Goal: Task Accomplishment & Management: Complete application form

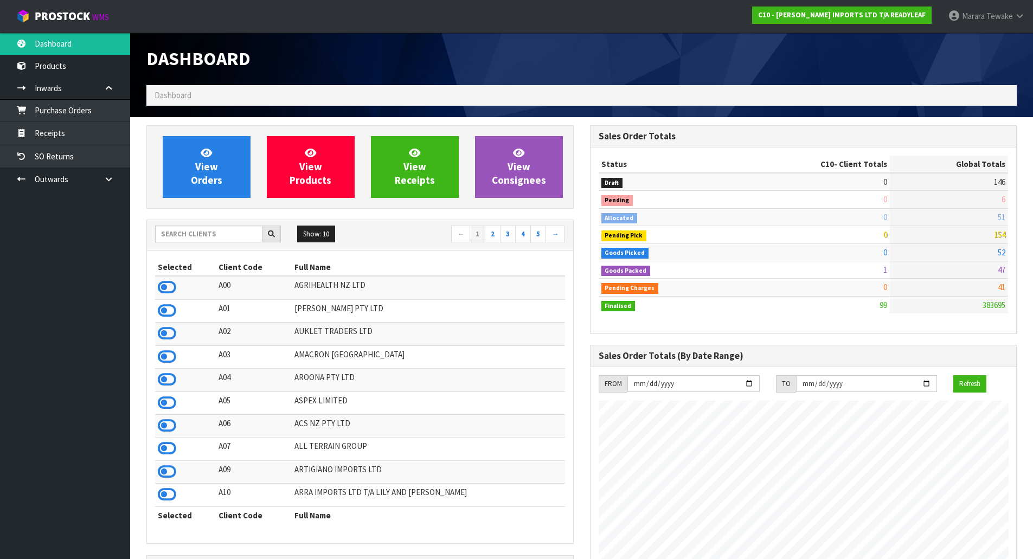
scroll to position [698, 443]
click at [236, 228] on input "text" at bounding box center [208, 234] width 107 height 17
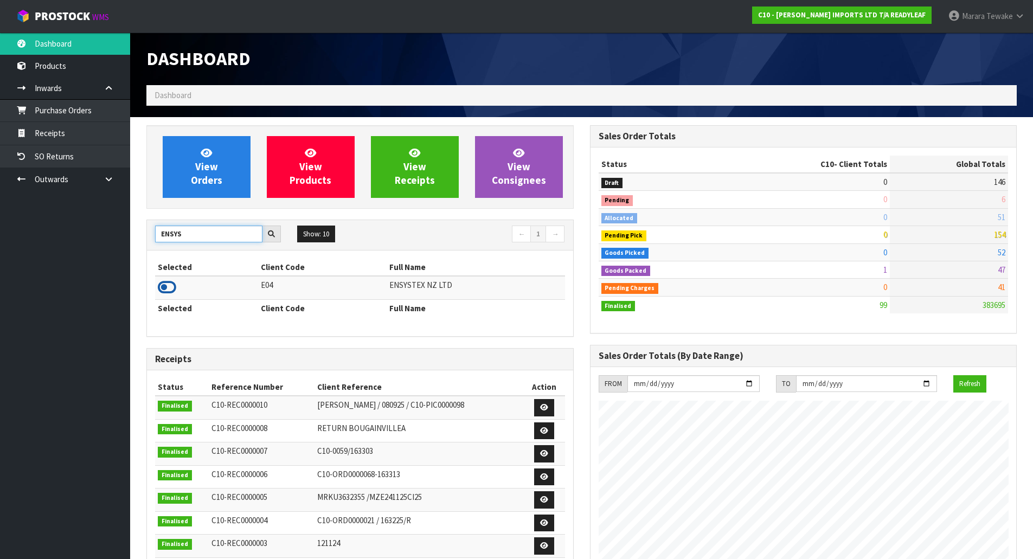
type input "ENSYS"
click at [158, 286] on icon at bounding box center [167, 287] width 18 height 16
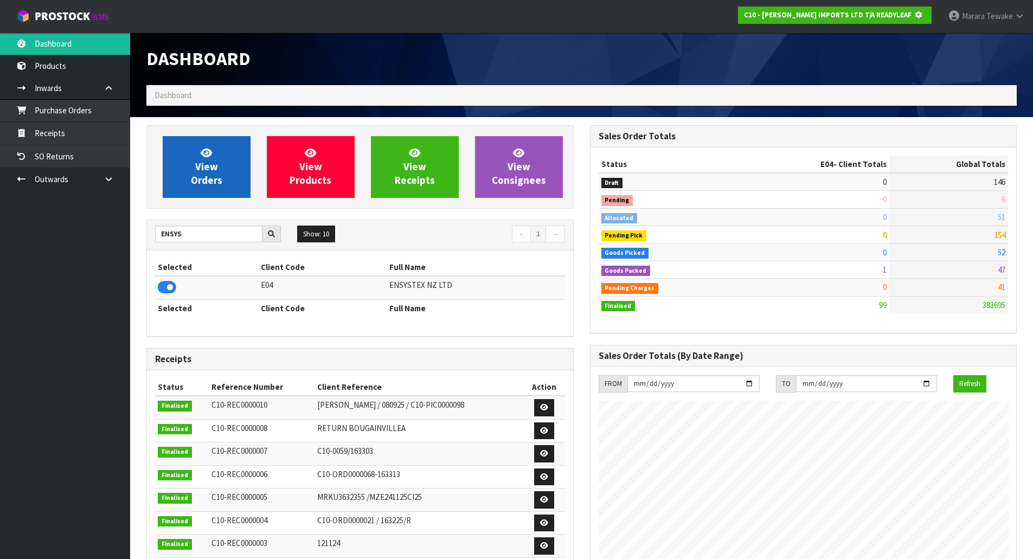
scroll to position [541591, 541824]
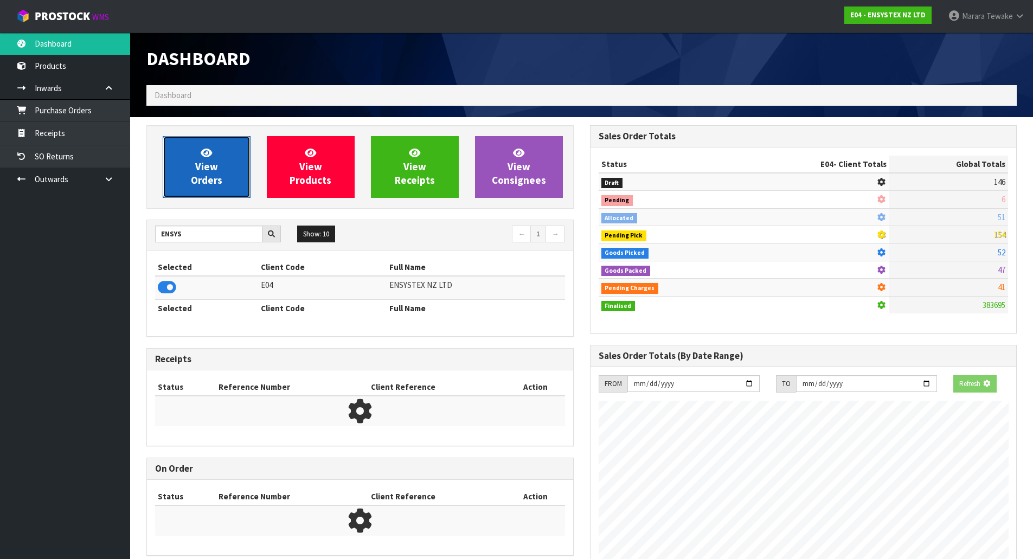
click at [213, 162] on span "View Orders" at bounding box center [206, 166] width 31 height 41
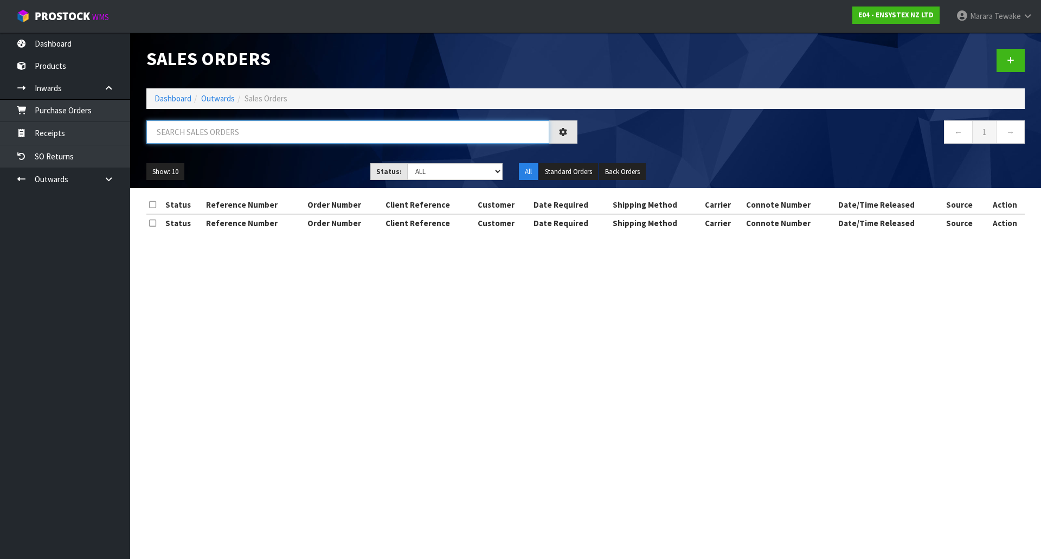
click at [190, 136] on input "text" at bounding box center [347, 131] width 403 height 23
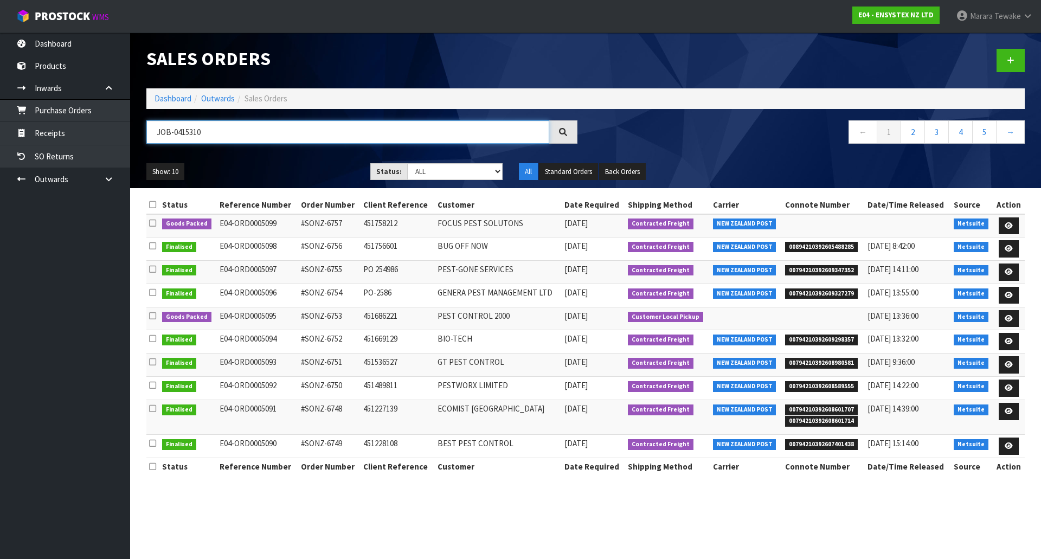
type input "JOB-0415310"
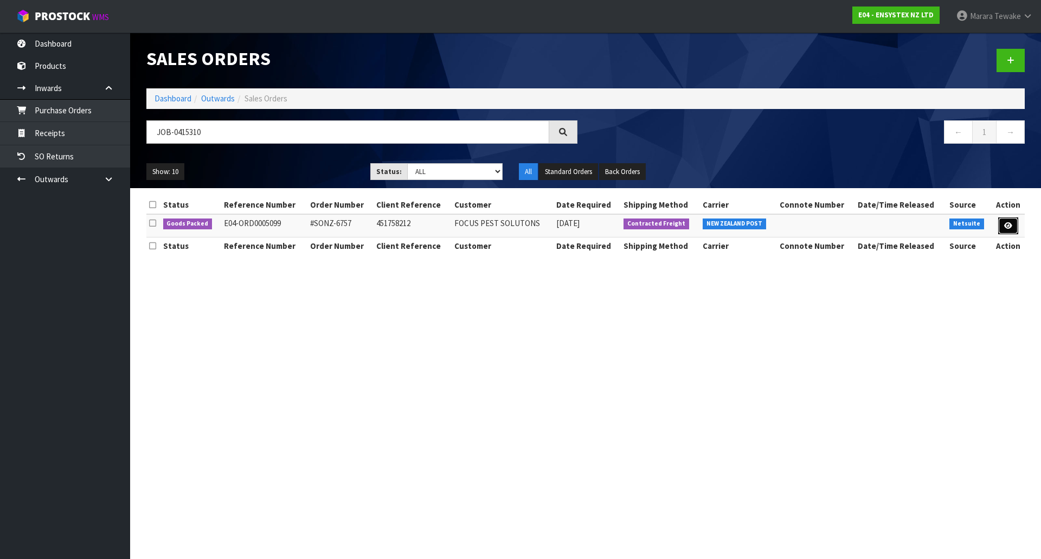
click at [1003, 228] on link at bounding box center [1008, 225] width 20 height 17
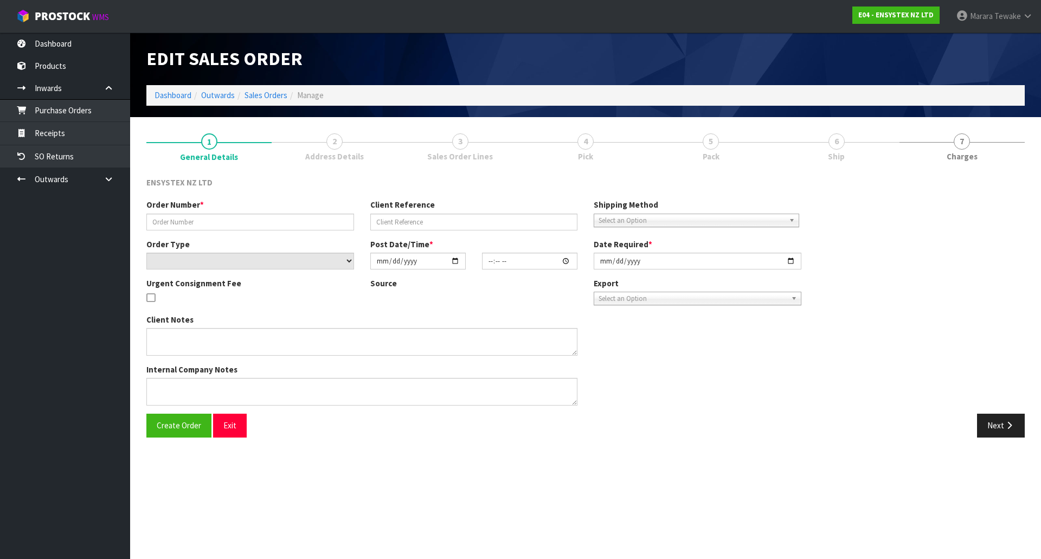
type input "#SONZ-6757"
type input "451758212"
select select "number:0"
type input "[DATE]"
type input "18:30:13.000"
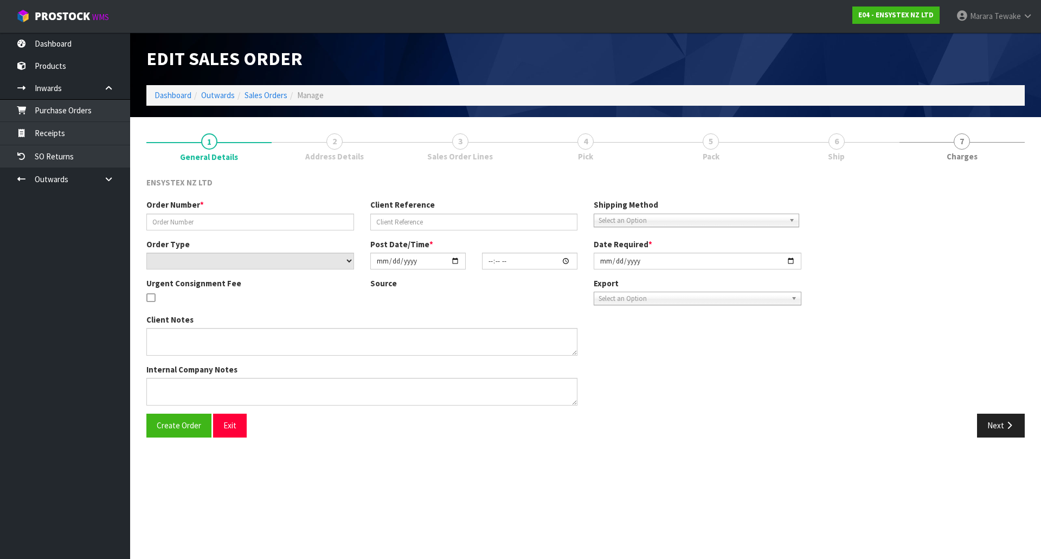
type input "[DATE]"
type textarea "DG"
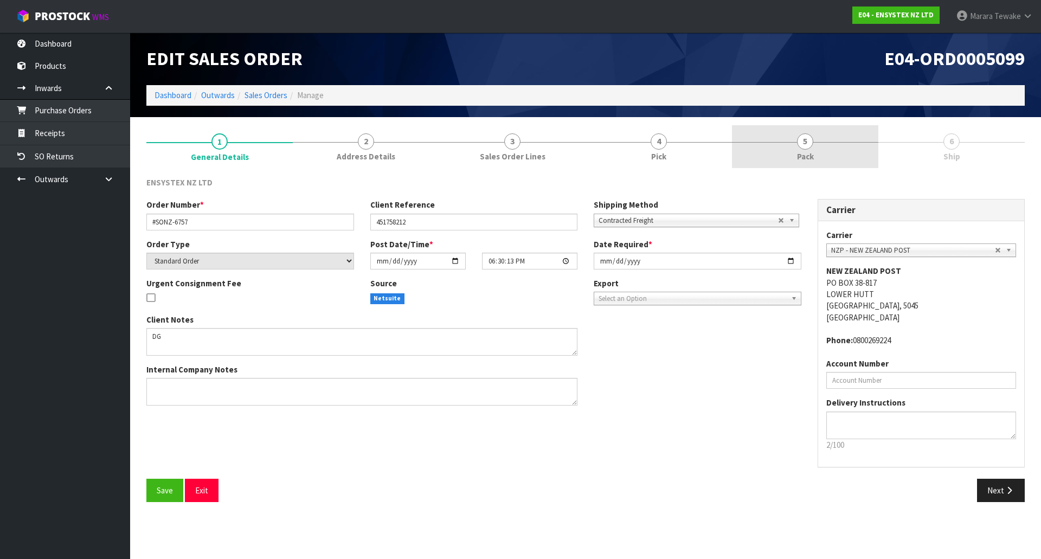
click at [873, 161] on link "5 Pack" at bounding box center [805, 146] width 146 height 43
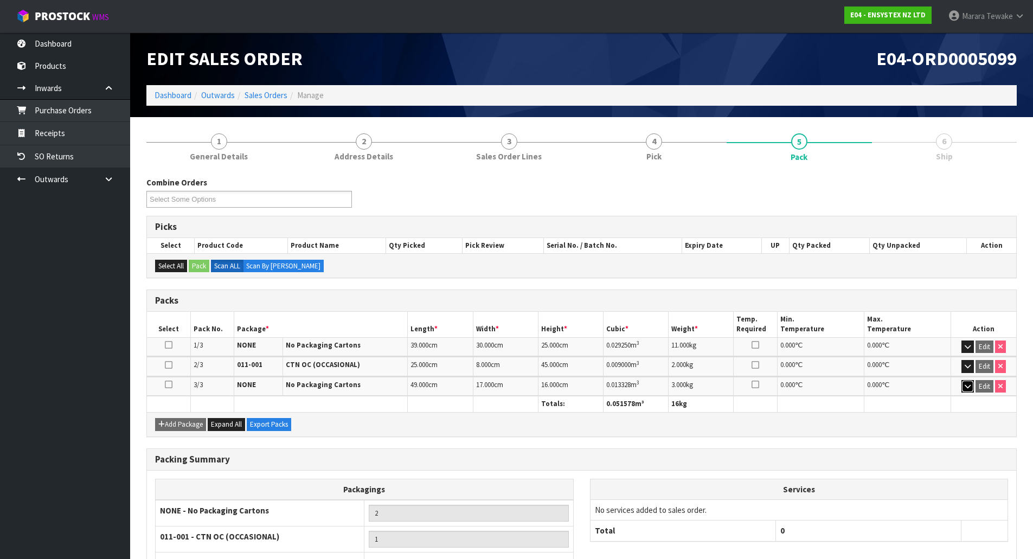
click at [964, 393] on button "button" at bounding box center [967, 386] width 12 height 13
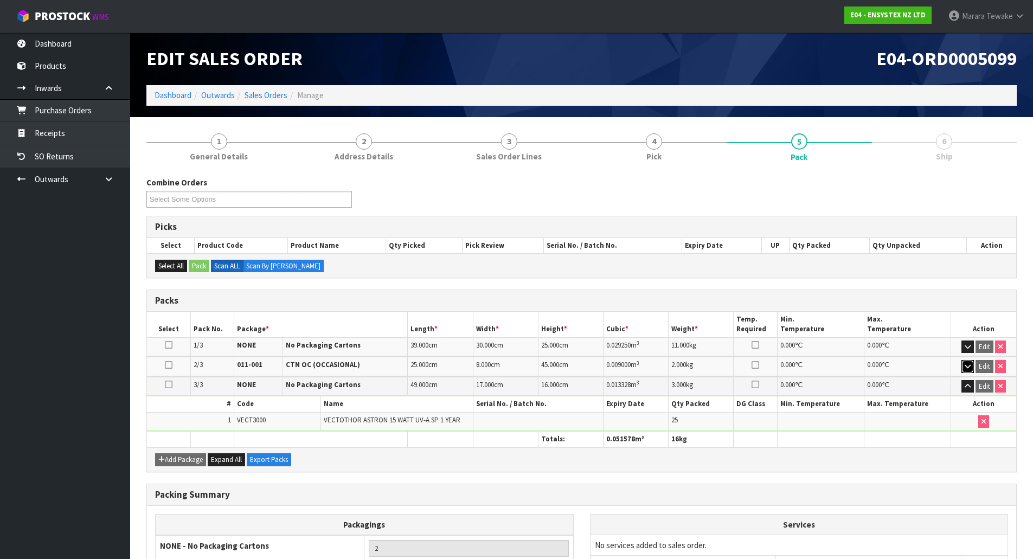
click at [968, 365] on icon "button" at bounding box center [968, 366] width 6 height 7
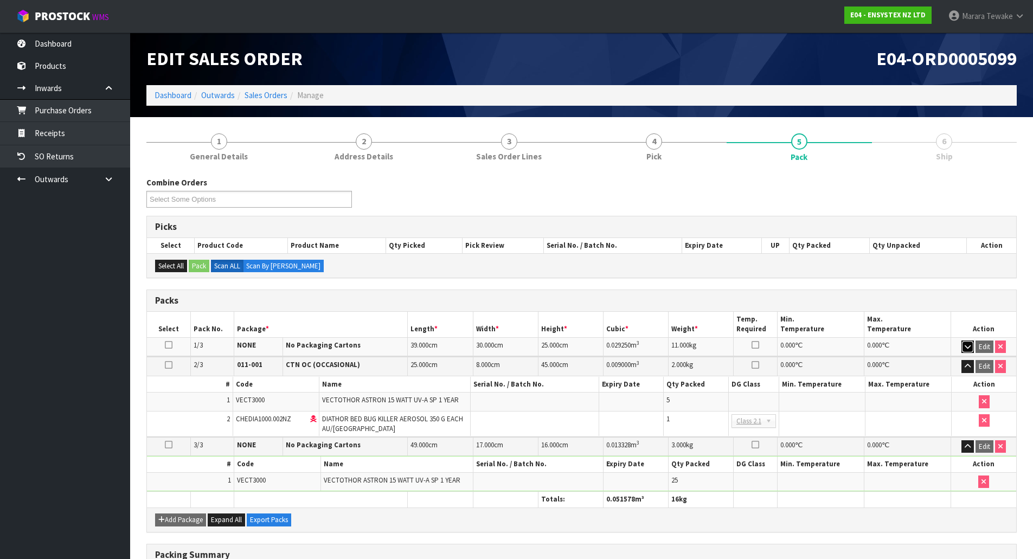
click at [968, 348] on icon "button" at bounding box center [968, 346] width 6 height 7
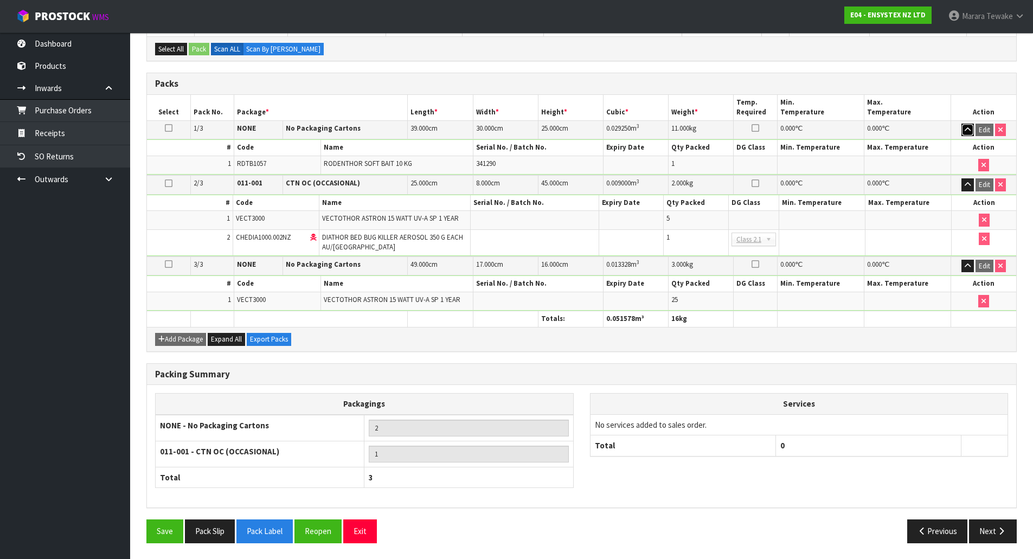
scroll to position [217, 0]
click at [304, 532] on button "Reopen" at bounding box center [317, 530] width 47 height 23
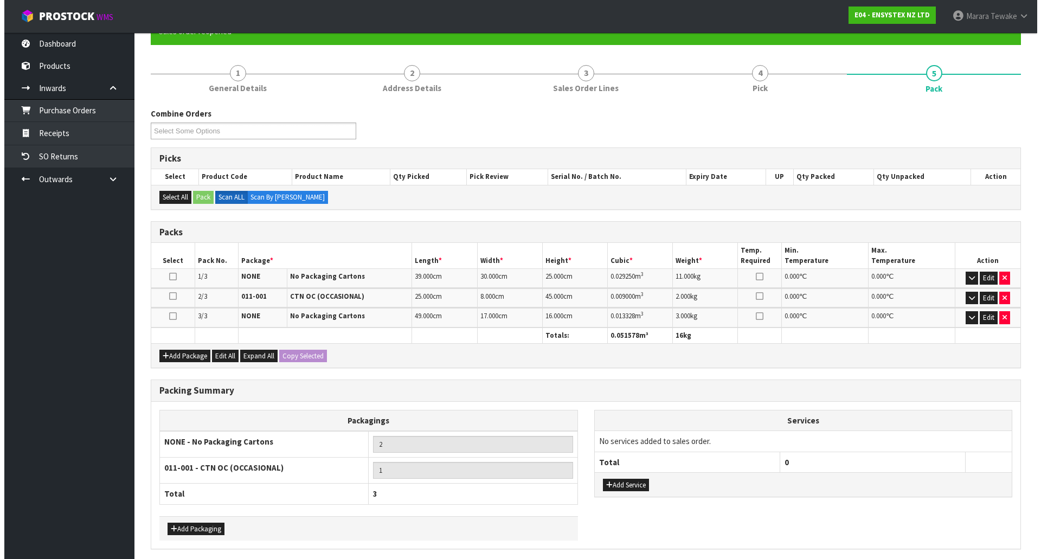
scroll to position [108, 0]
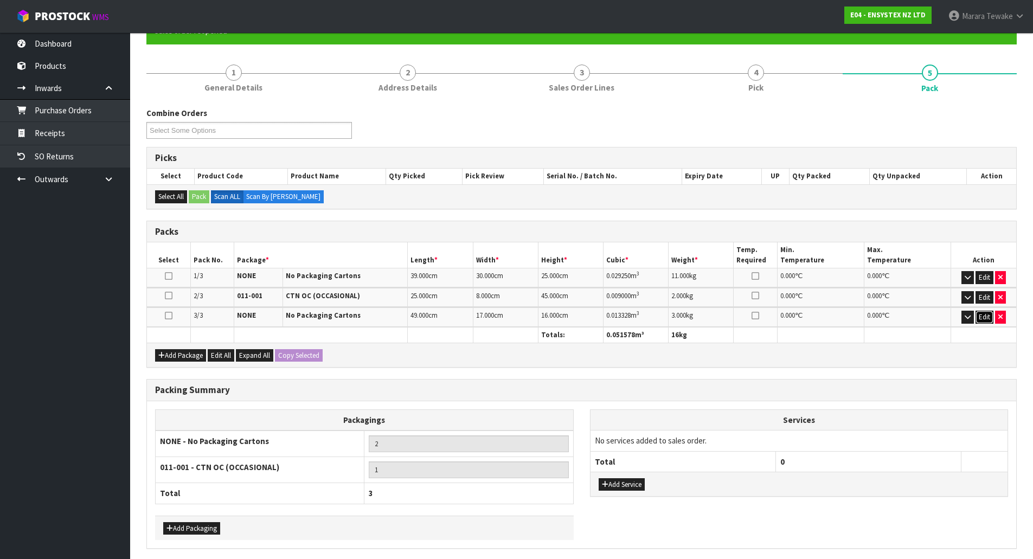
click at [983, 312] on button "Edit" at bounding box center [985, 317] width 18 height 13
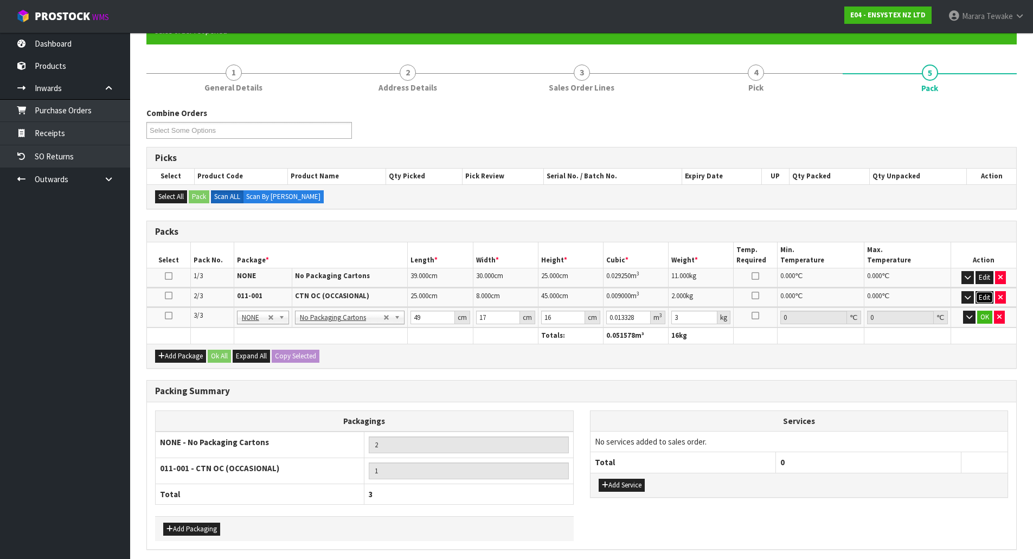
click at [985, 299] on button "Edit" at bounding box center [985, 297] width 18 height 13
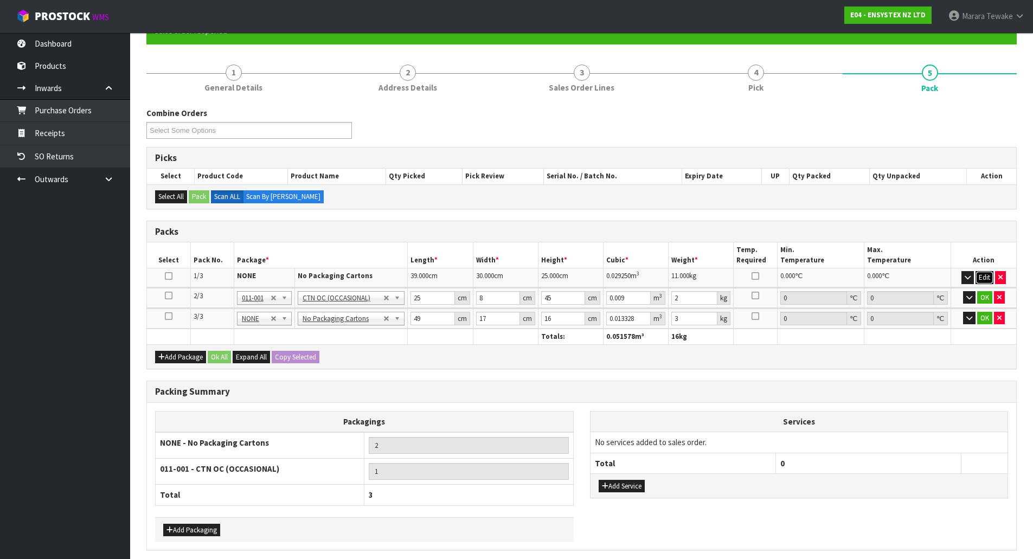
click at [987, 272] on button "Edit" at bounding box center [985, 277] width 18 height 13
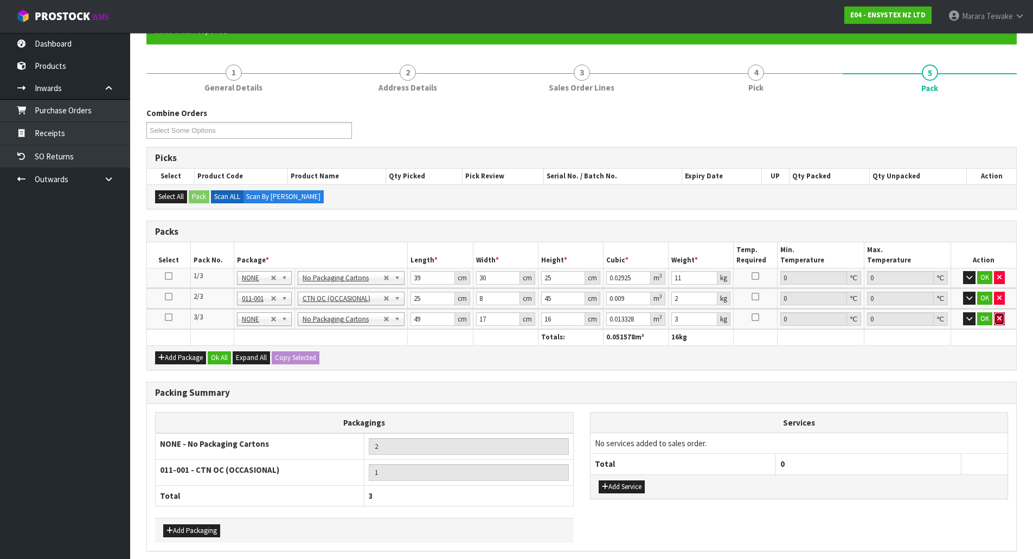
click at [996, 317] on button "button" at bounding box center [999, 318] width 11 height 13
type input "1"
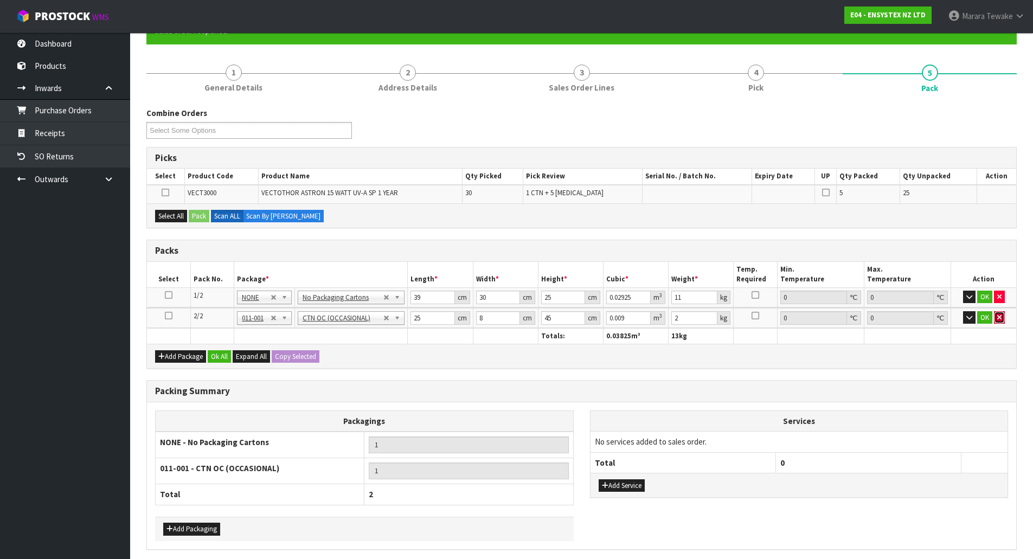
click at [999, 316] on icon "button" at bounding box center [999, 317] width 4 height 7
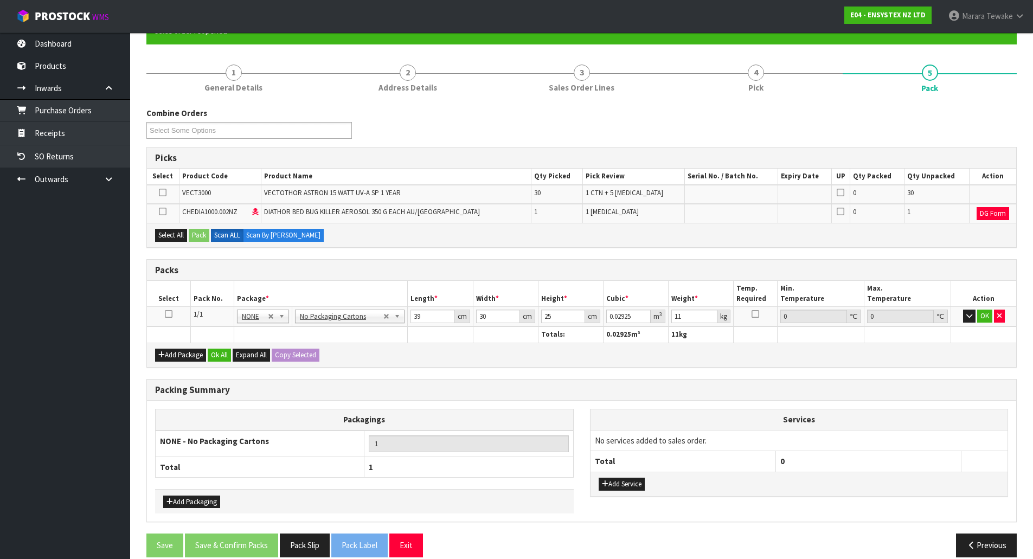
click at [173, 311] on td at bounding box center [168, 317] width 43 height 20
click at [170, 314] on icon at bounding box center [169, 314] width 8 height 1
drag, startPoint x: 176, startPoint y: 239, endPoint x: 194, endPoint y: 238, distance: 17.9
click at [179, 238] on button "Select All" at bounding box center [171, 235] width 32 height 13
drag, startPoint x: 194, startPoint y: 238, endPoint x: 222, endPoint y: 241, distance: 28.3
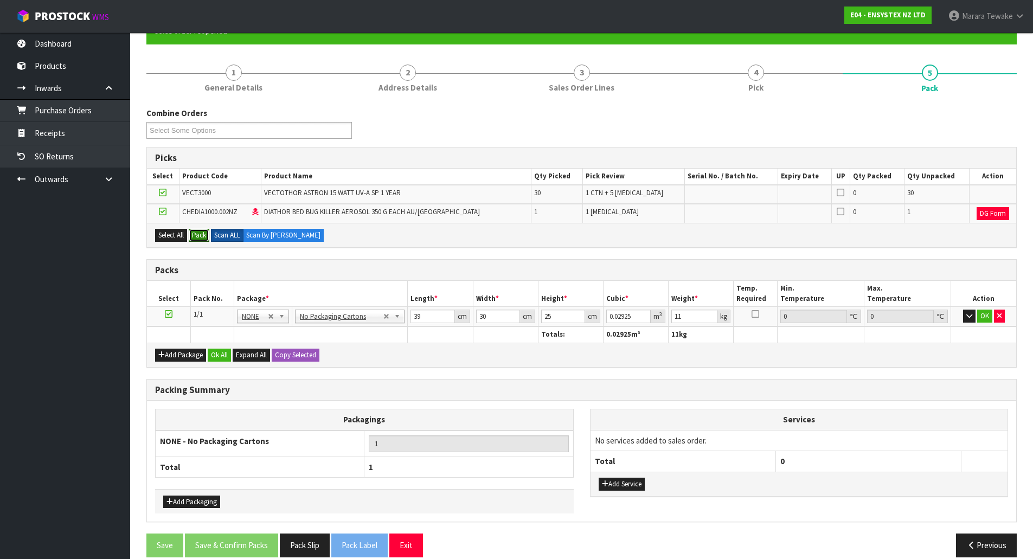
click at [194, 238] on button "Pack" at bounding box center [199, 235] width 21 height 13
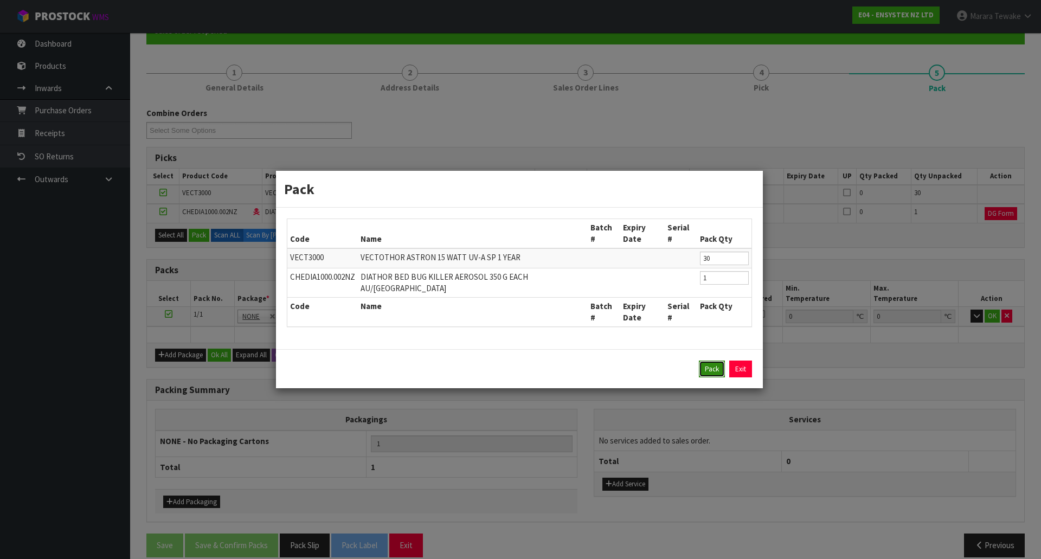
click at [716, 361] on button "Pack" at bounding box center [712, 369] width 26 height 17
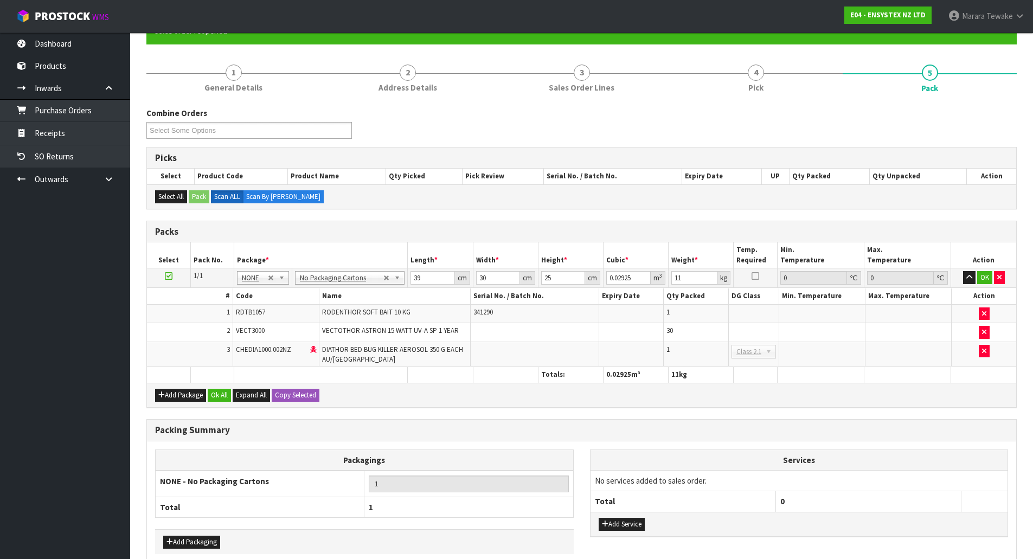
type input "0"
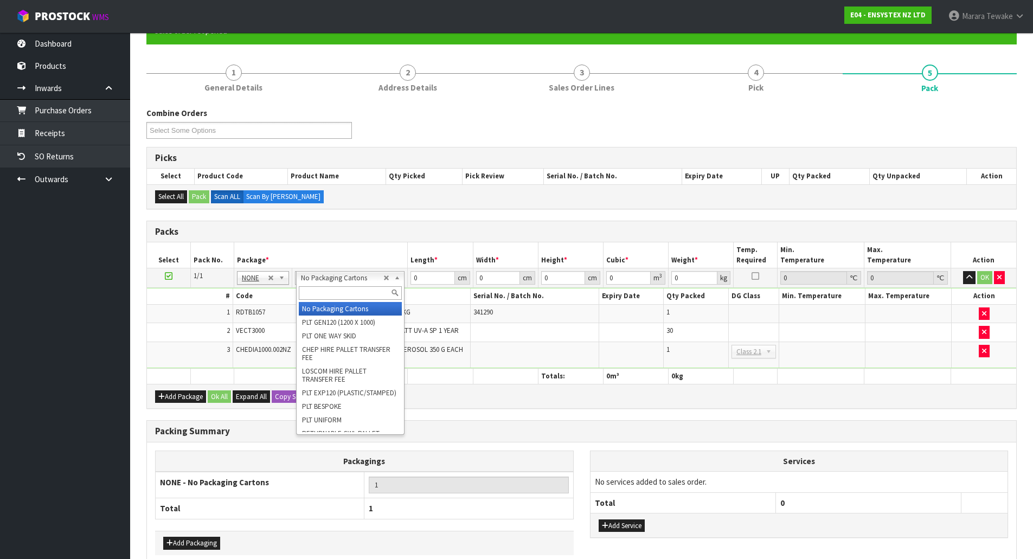
click at [360, 298] on input "text" at bounding box center [351, 293] width 104 height 14
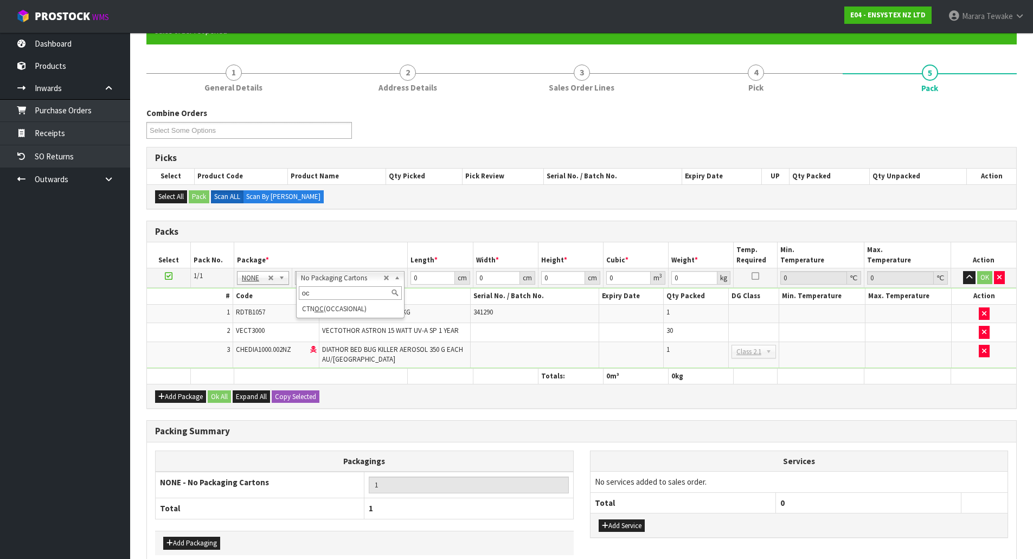
type input "oc"
type input "14.38"
drag, startPoint x: 423, startPoint y: 278, endPoint x: 386, endPoint y: 248, distance: 47.5
click at [399, 269] on tr "1/1 NONE 007-001 007-002 007-004 007-009 007-013 007-014 007-015 007-017 007-01…" at bounding box center [581, 278] width 869 height 20
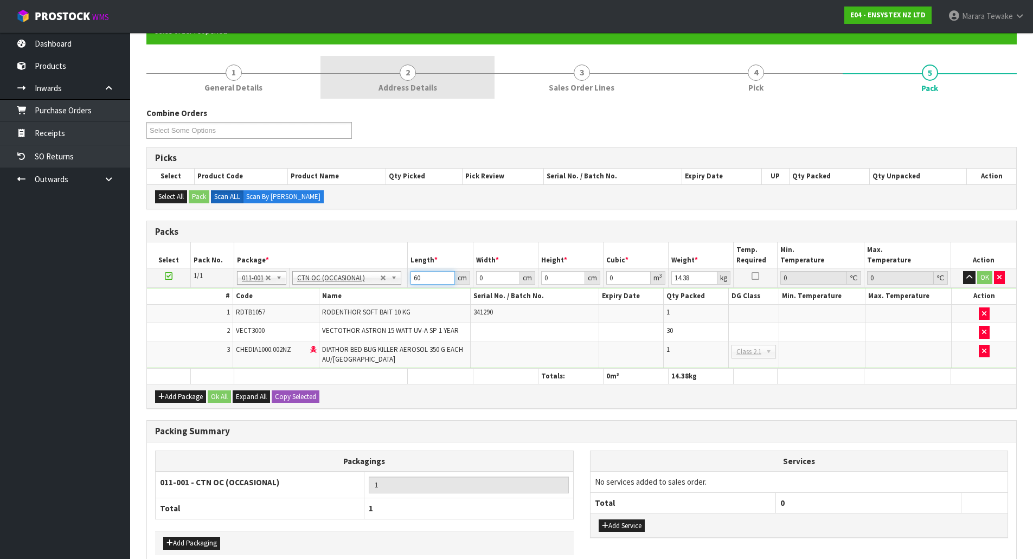
type input "60"
type input "40"
type input "4"
type input "0.0096"
type input "45"
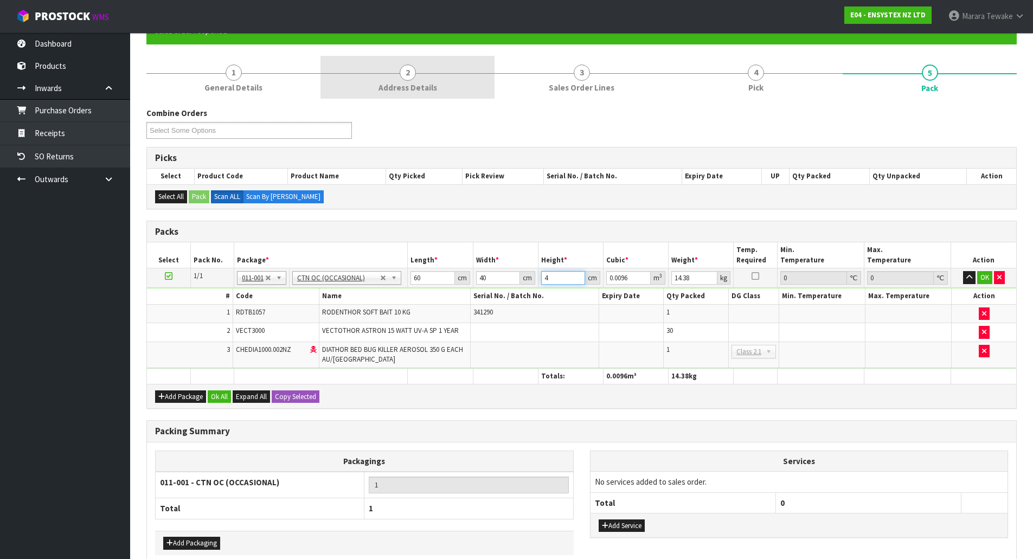
type input "0.108"
type input "45"
type input "17"
click at [963, 271] on button "button" at bounding box center [969, 277] width 12 height 13
click button "OK" at bounding box center [984, 277] width 15 height 13
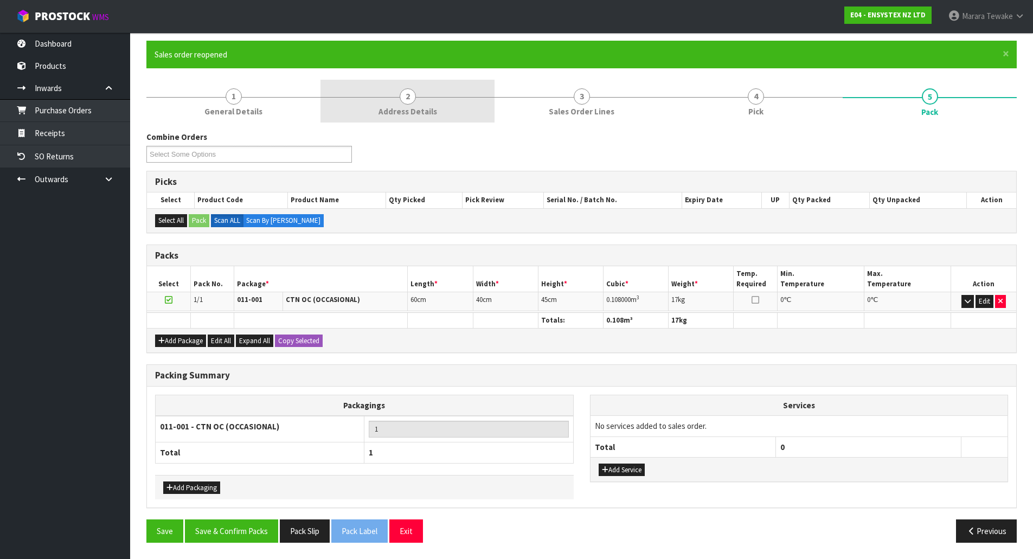
scroll to position [84, 0]
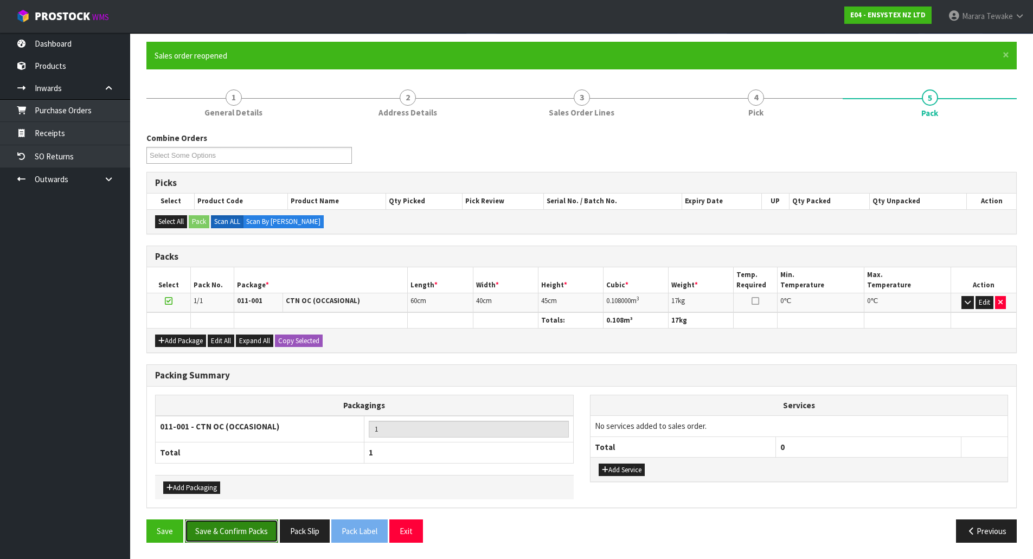
click at [239, 524] on button "Save & Confirm Packs" at bounding box center [231, 530] width 93 height 23
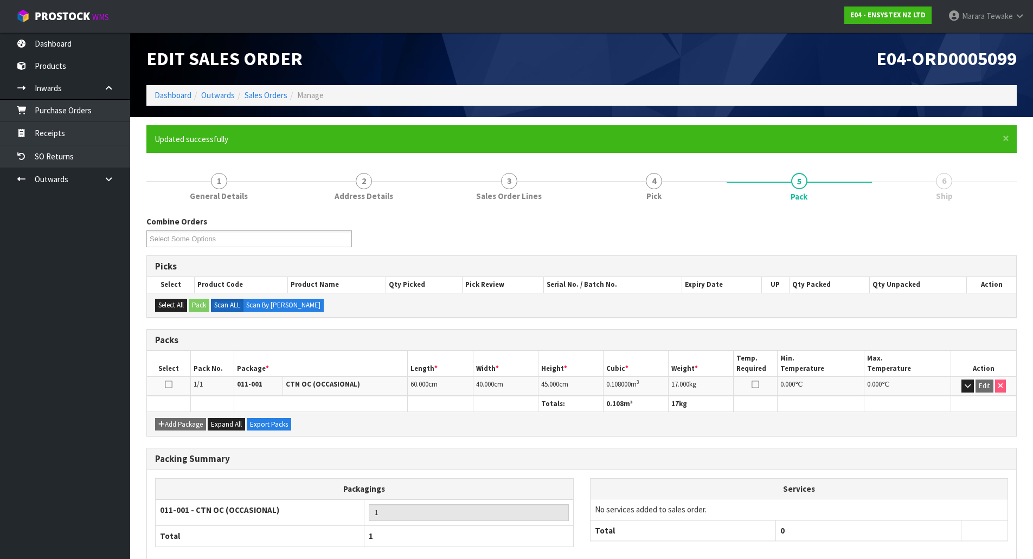
click at [73, 260] on ul "Dashboard Products Categories Serial Numbers Kitsets Packagings Inwards Purchas…" at bounding box center [65, 296] width 130 height 527
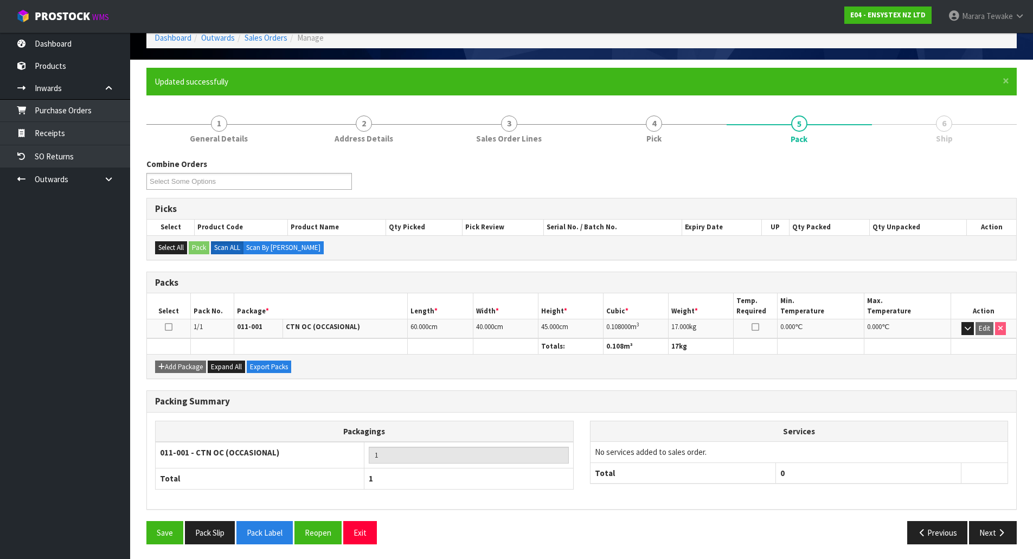
scroll to position [59, 0]
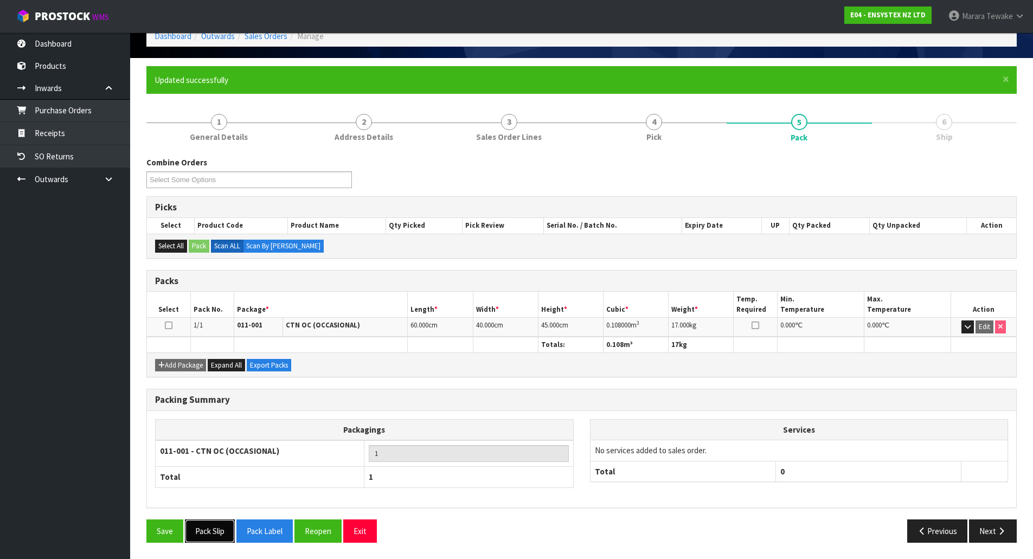
click at [217, 536] on button "Pack Slip" at bounding box center [210, 530] width 50 height 23
click at [276, 530] on button "Pack Label" at bounding box center [264, 530] width 56 height 23
click at [216, 531] on button "Pack Slip" at bounding box center [210, 530] width 50 height 23
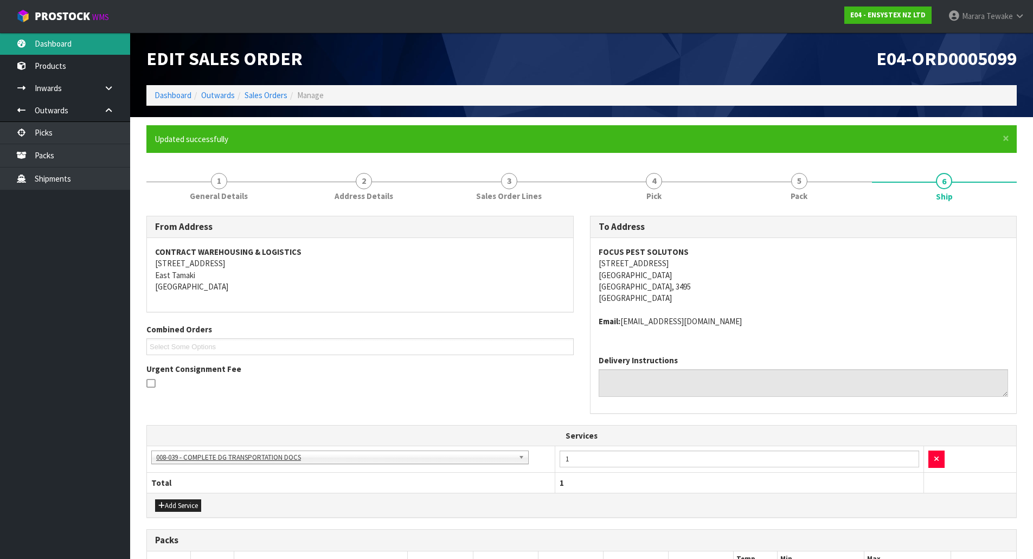
click at [84, 44] on link "Dashboard" at bounding box center [65, 44] width 130 height 22
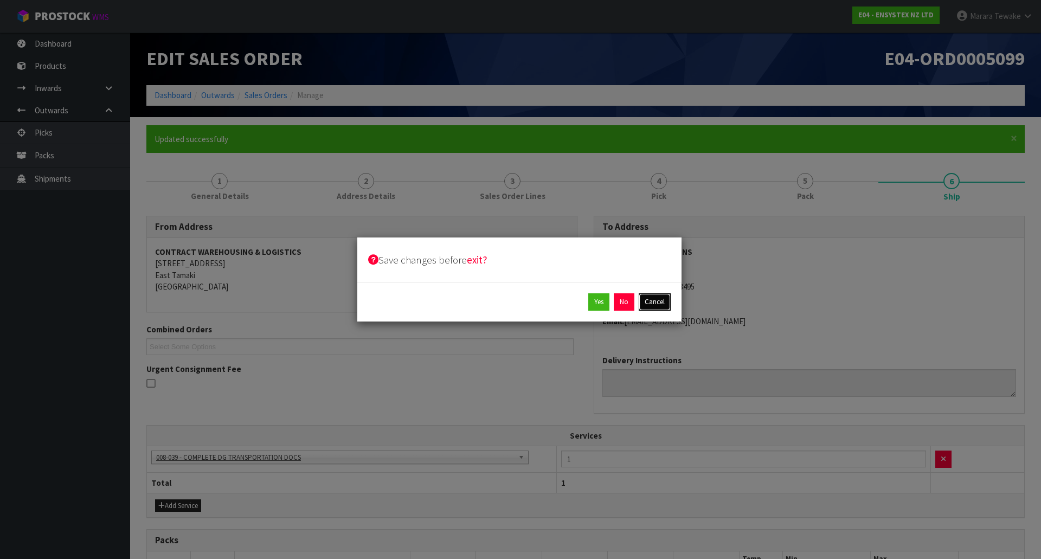
click at [657, 300] on button "Cancel" at bounding box center [655, 301] width 32 height 17
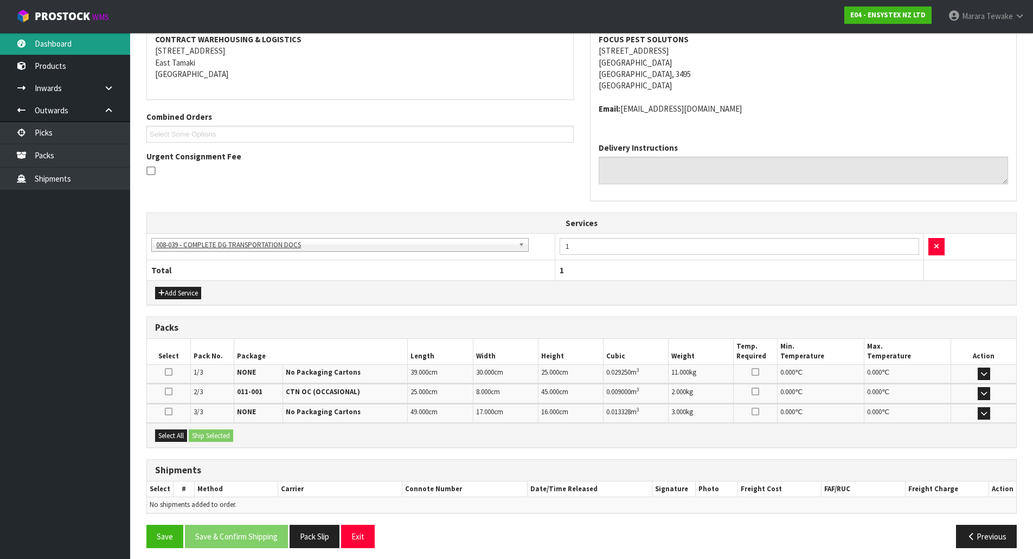
scroll to position [218, 0]
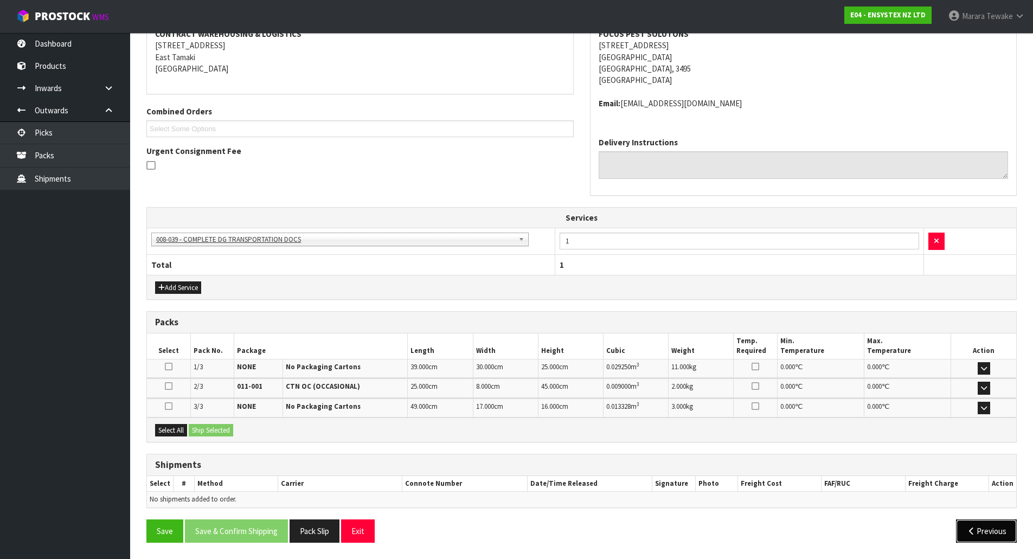
drag, startPoint x: 993, startPoint y: 532, endPoint x: 967, endPoint y: 533, distance: 26.0
click at [993, 532] on button "Previous" at bounding box center [986, 530] width 61 height 23
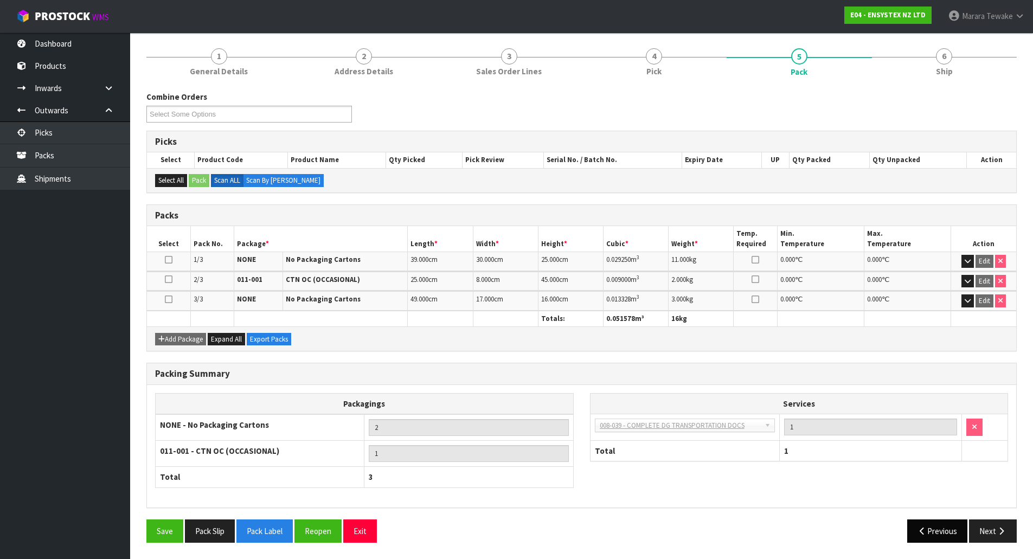
scroll to position [125, 0]
click at [88, 19] on span "ProStock" at bounding box center [62, 16] width 55 height 14
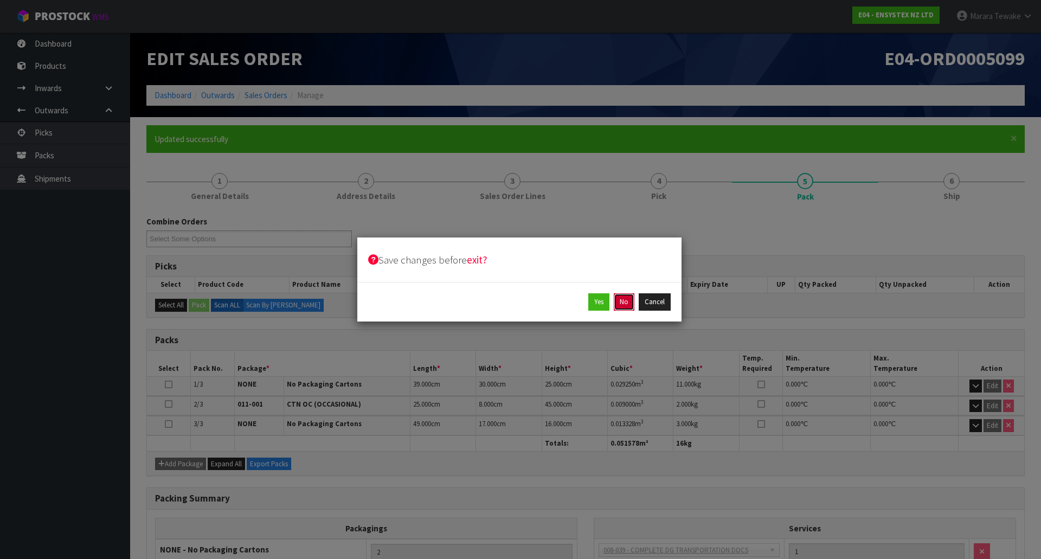
click at [615, 300] on button "No" at bounding box center [624, 301] width 21 height 17
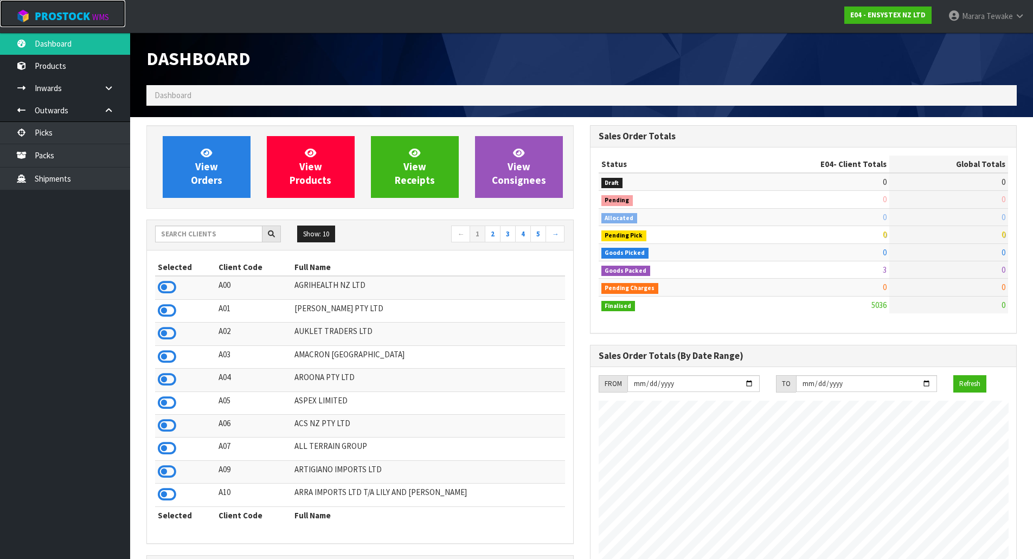
scroll to position [822, 443]
click at [222, 240] on input "text" at bounding box center [208, 234] width 107 height 17
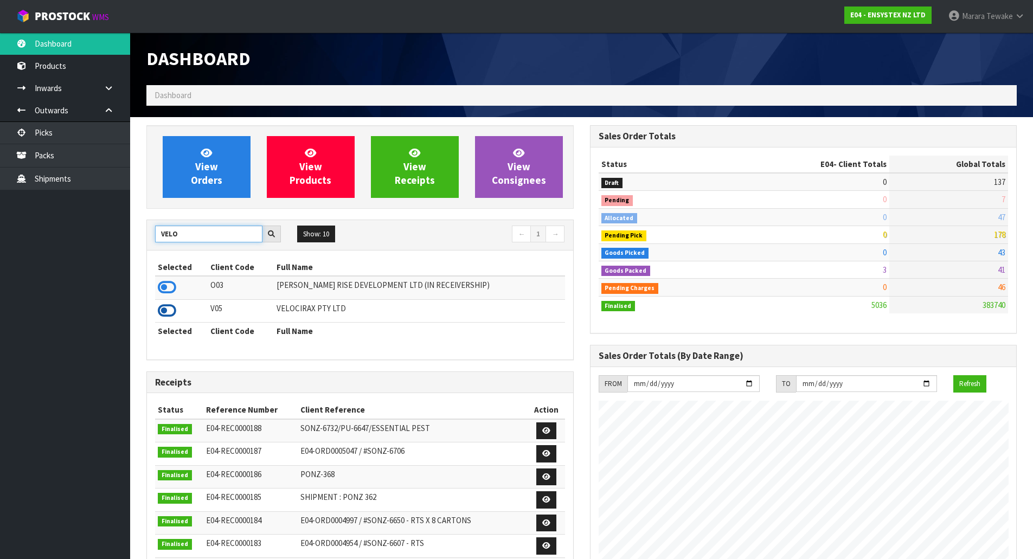
type input "VELO"
click at [164, 307] on icon at bounding box center [167, 311] width 18 height 16
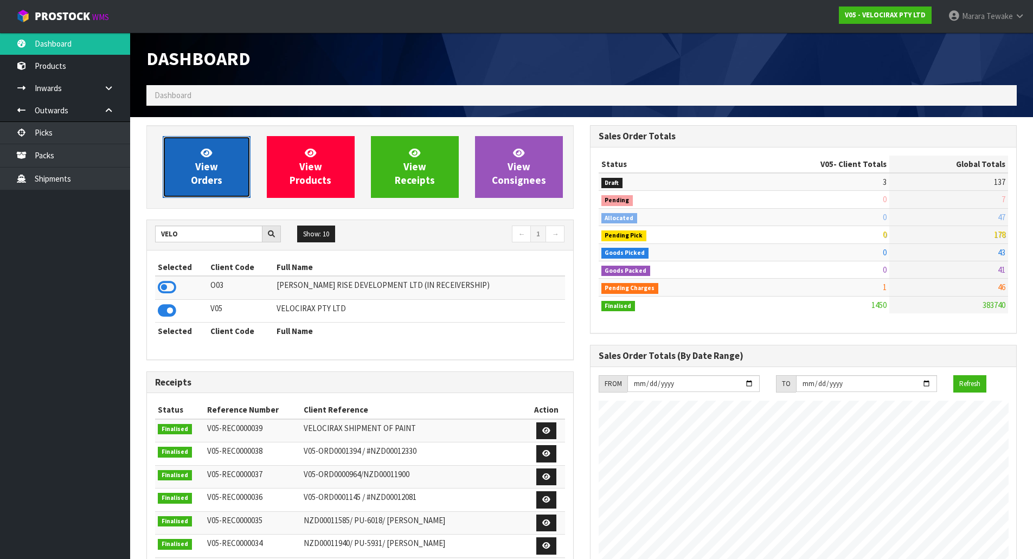
click at [197, 181] on span "View Orders" at bounding box center [206, 166] width 31 height 41
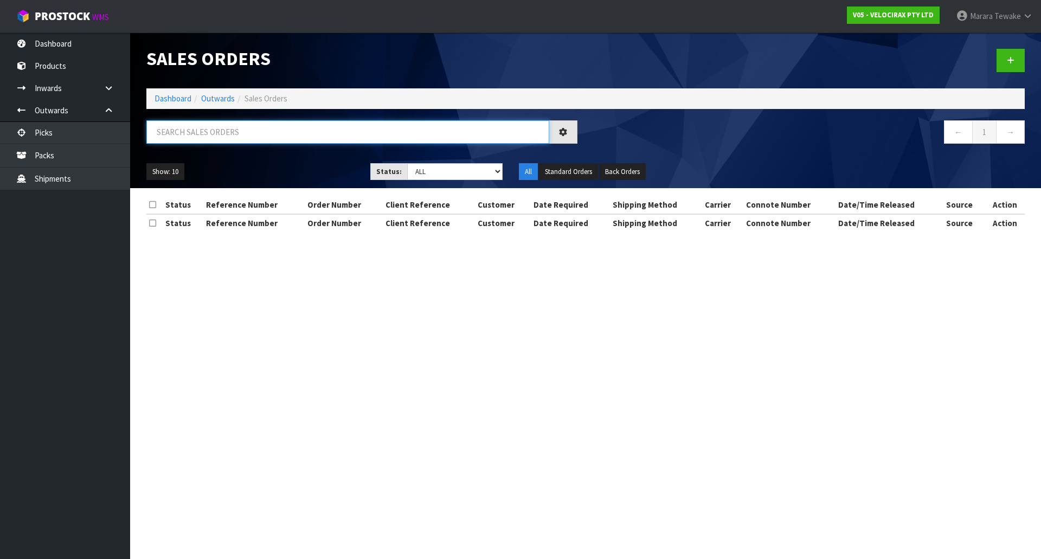
click at [237, 138] on input "text" at bounding box center [347, 131] width 403 height 23
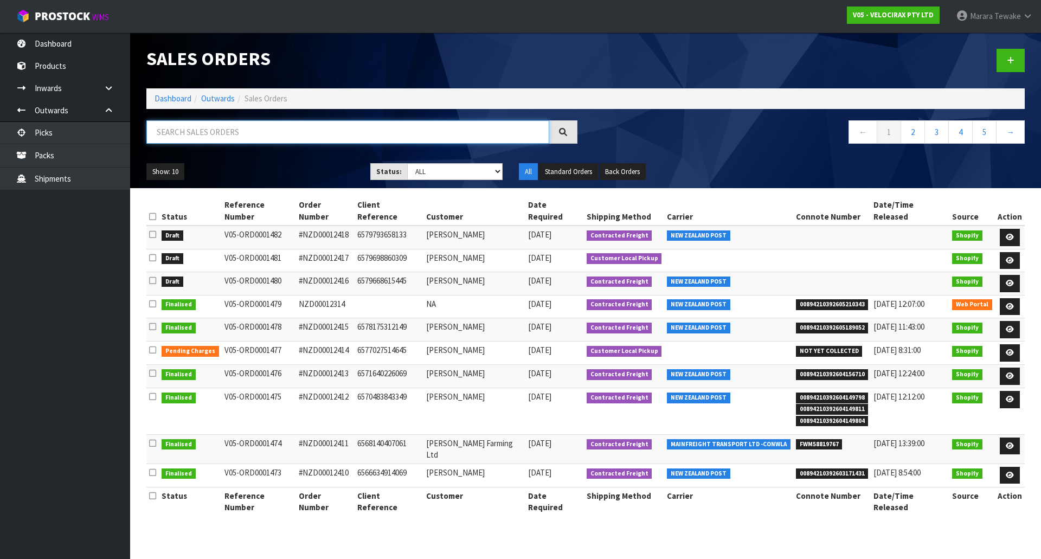
click at [292, 135] on input "text" at bounding box center [347, 131] width 403 height 23
type input "2414"
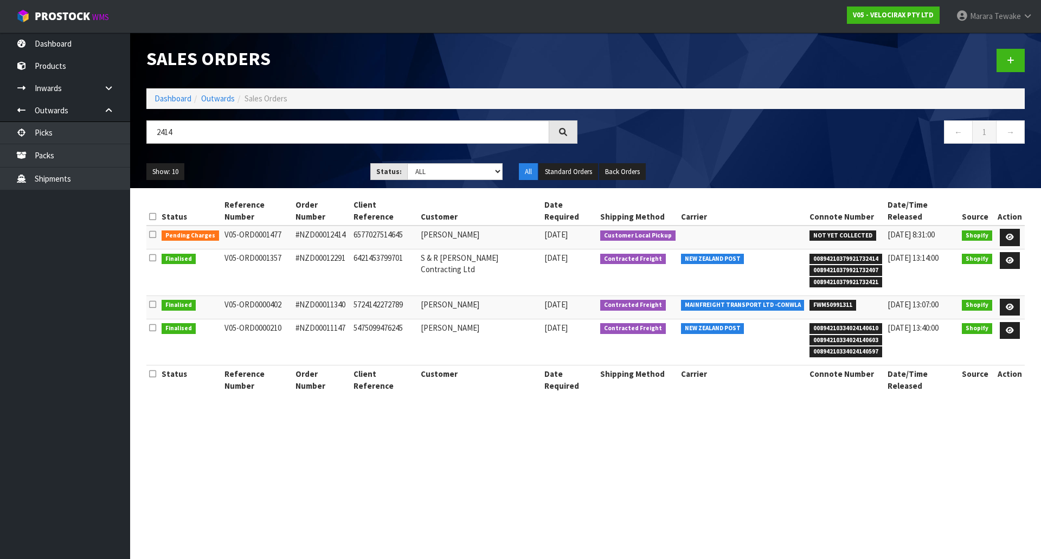
drag, startPoint x: 351, startPoint y: 225, endPoint x: 335, endPoint y: 226, distance: 16.8
click at [335, 226] on td "#NZD00012414" at bounding box center [322, 237] width 59 height 23
click at [340, 233] on td "#NZD00012414" at bounding box center [322, 237] width 59 height 23
drag, startPoint x: 332, startPoint y: 223, endPoint x: 354, endPoint y: 230, distance: 22.8
click at [351, 230] on td "#NZD00012414" at bounding box center [322, 237] width 59 height 23
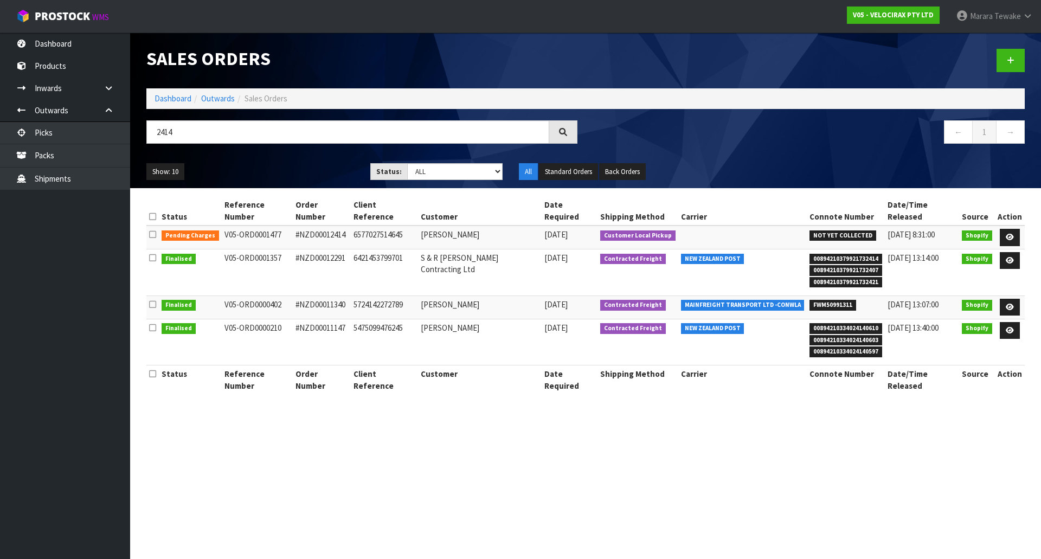
click at [398, 228] on td "6577027514645" at bounding box center [384, 237] width 67 height 23
drag, startPoint x: 392, startPoint y: 220, endPoint x: 412, endPoint y: 227, distance: 21.1
click at [412, 227] on td "6577027514645" at bounding box center [384, 237] width 67 height 23
click at [416, 232] on td "6577027514645" at bounding box center [384, 237] width 67 height 23
drag, startPoint x: 425, startPoint y: 223, endPoint x: 489, endPoint y: 224, distance: 64.5
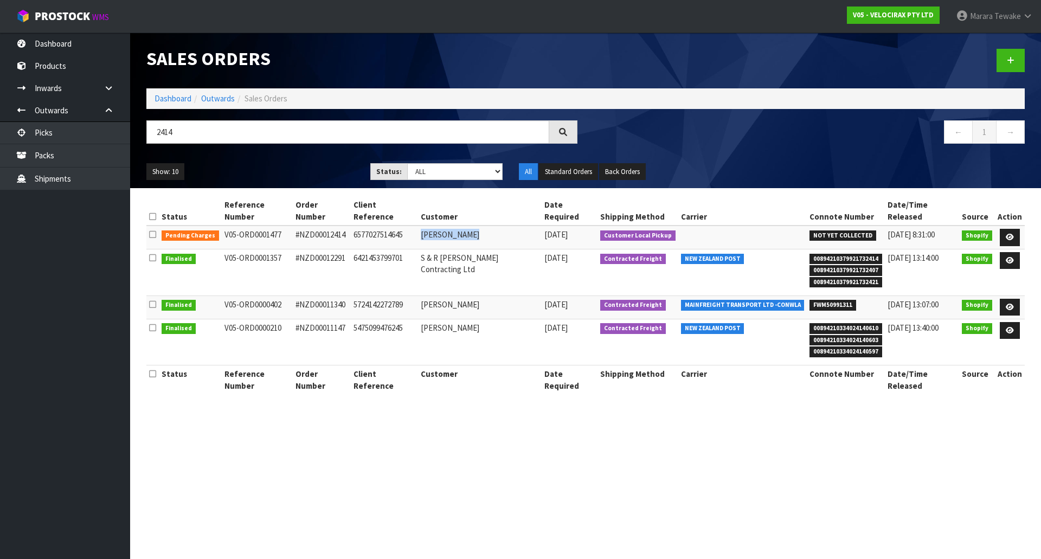
click at [489, 226] on td "[PERSON_NAME]" at bounding box center [480, 237] width 124 height 23
click at [494, 226] on td "[PERSON_NAME]" at bounding box center [480, 237] width 124 height 23
drag, startPoint x: 330, startPoint y: 223, endPoint x: 367, endPoint y: 226, distance: 37.0
click at [367, 226] on tr "Pending Charges V05-ORD0001477 #NZD00012414 6577027514645 [PERSON_NAME] [DATE] …" at bounding box center [585, 237] width 878 height 23
click at [350, 227] on td "#NZD00012414" at bounding box center [322, 237] width 59 height 23
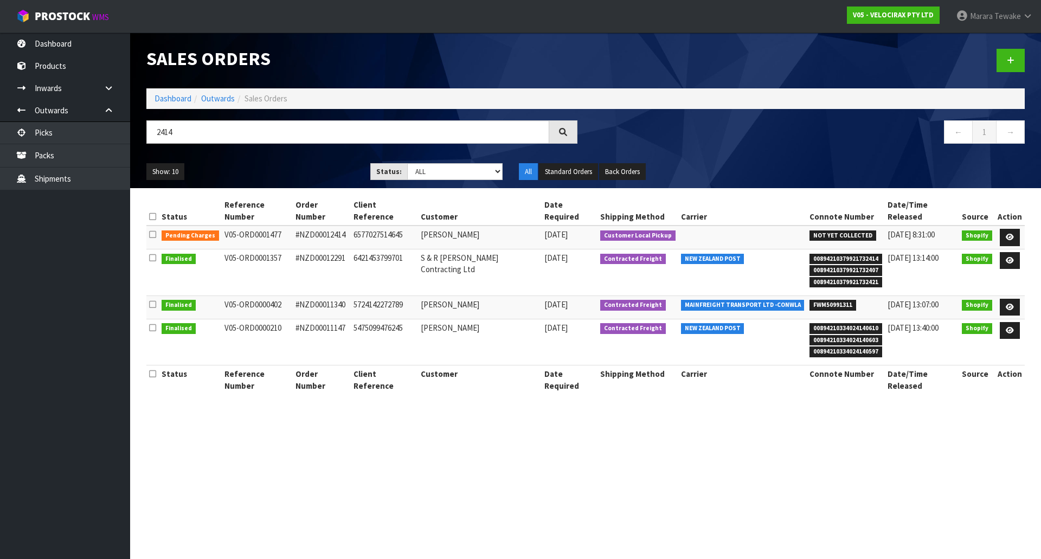
drag, startPoint x: 350, startPoint y: 227, endPoint x: 332, endPoint y: 227, distance: 17.4
click at [332, 227] on td "#NZD00012414" at bounding box center [322, 237] width 59 height 23
click at [1011, 234] on icon at bounding box center [1010, 237] width 8 height 7
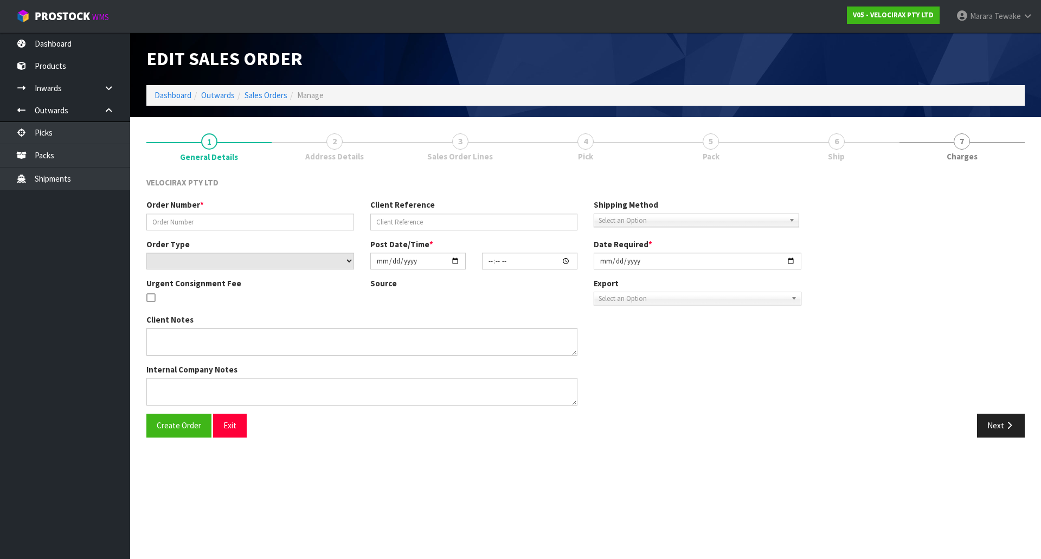
type input "#NZD00012414"
type input "6577027514645"
select select "number:0"
type input "[DATE]"
type input "17:12:05.000"
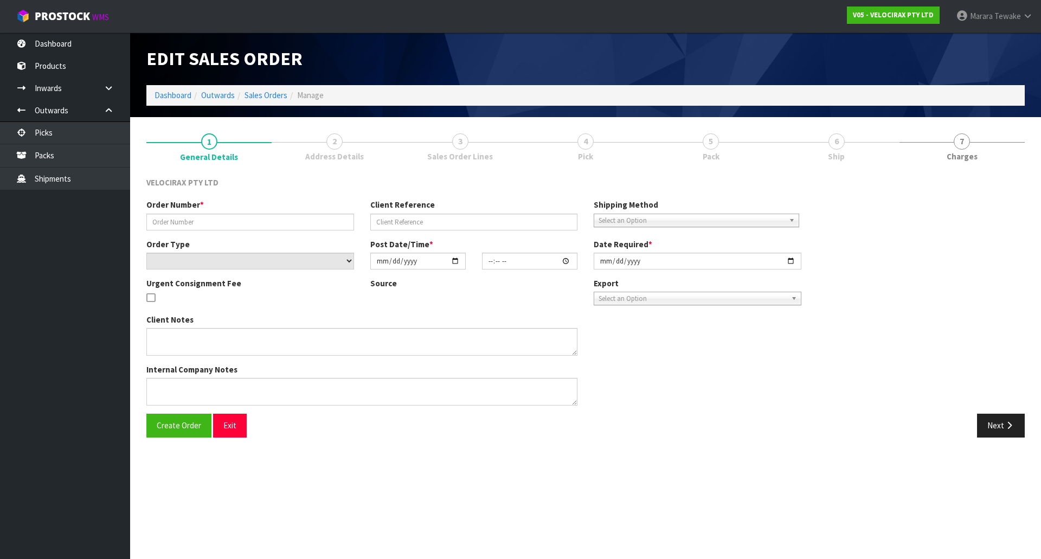
type input "[DATE]"
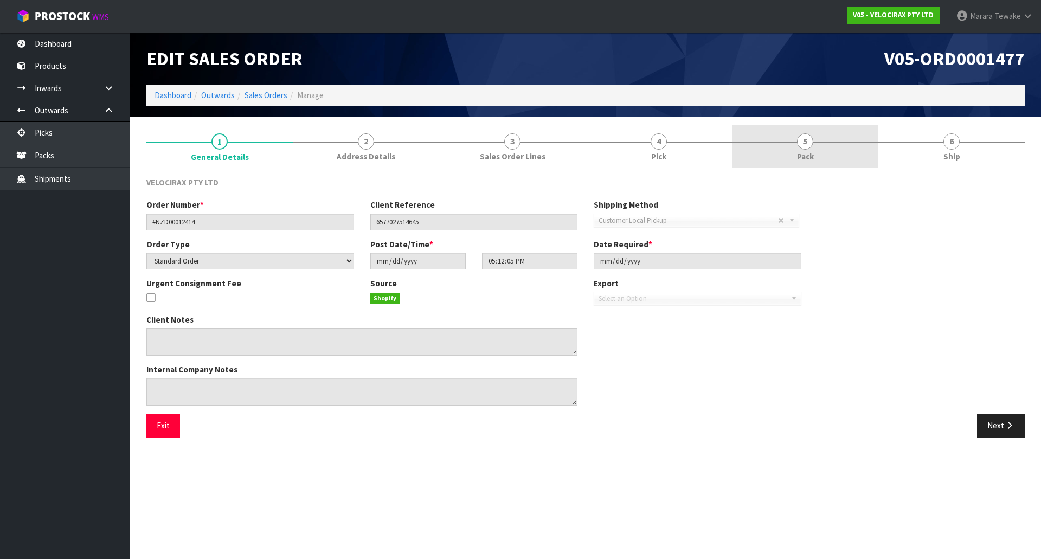
drag, startPoint x: 804, startPoint y: 145, endPoint x: 841, endPoint y: 164, distance: 41.5
click at [803, 145] on span "5" at bounding box center [805, 141] width 16 height 16
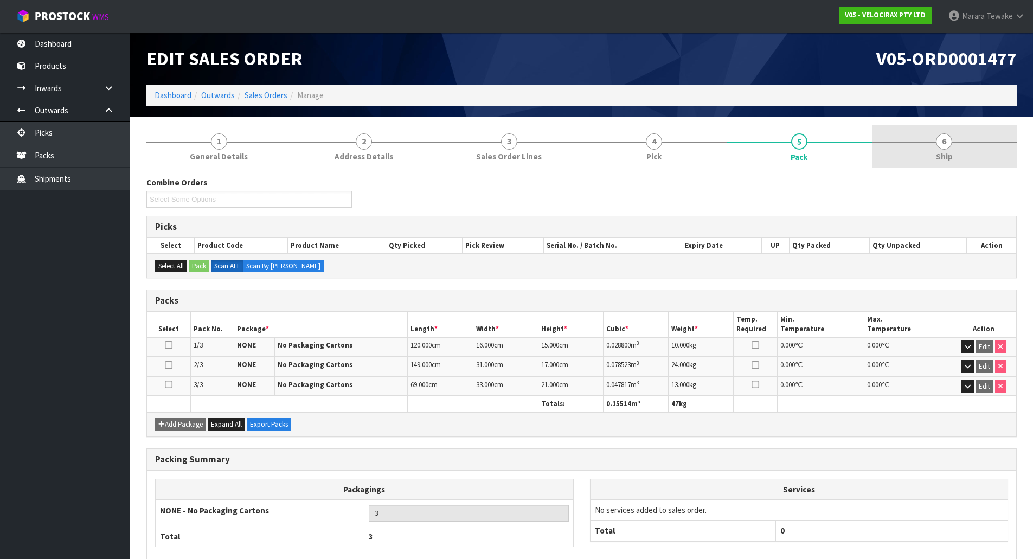
click at [948, 147] on span "6" at bounding box center [944, 141] width 16 height 16
